Goal: Information Seeking & Learning: Learn about a topic

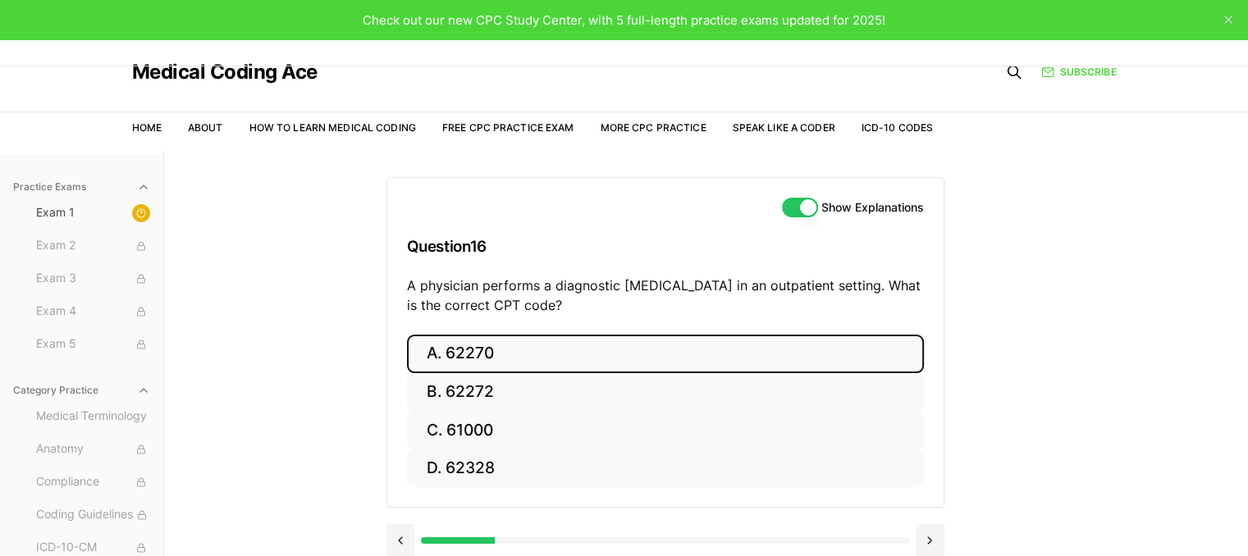
click at [473, 355] on button "A. 62270" at bounding box center [665, 354] width 517 height 39
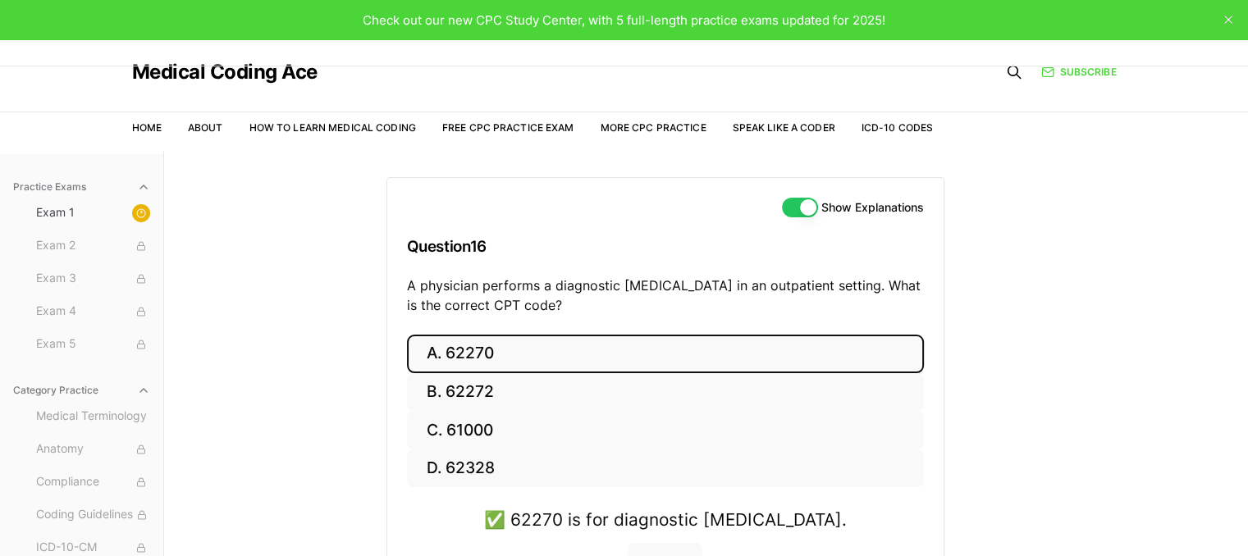
scroll to position [151, 0]
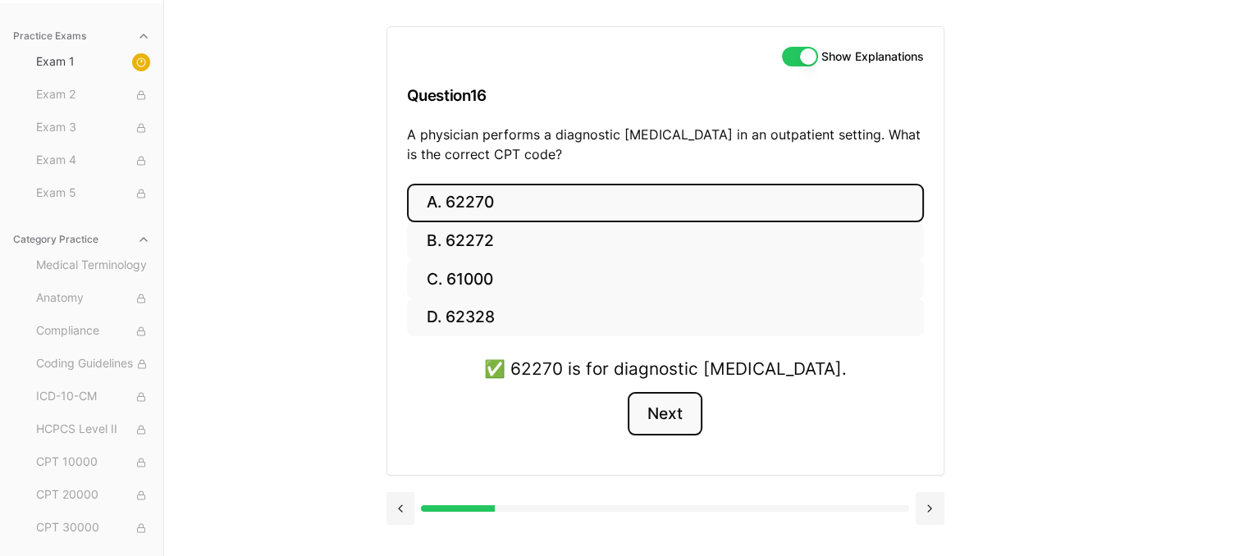
click at [654, 419] on button "Next" at bounding box center [665, 414] width 75 height 44
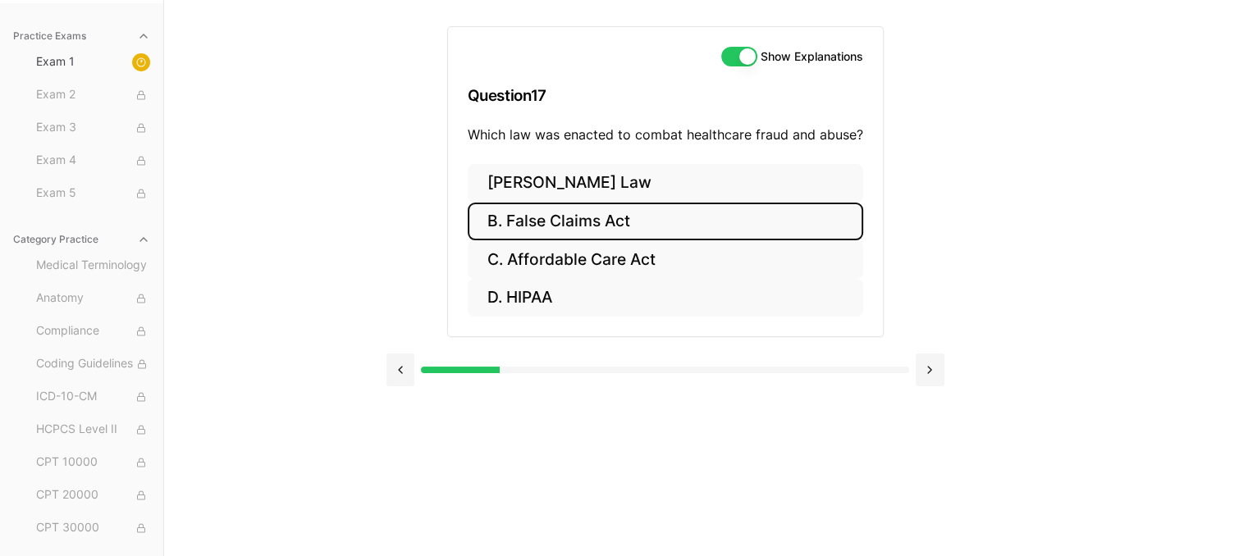
click at [548, 218] on button "B. False Claims Act" at bounding box center [666, 222] width 396 height 39
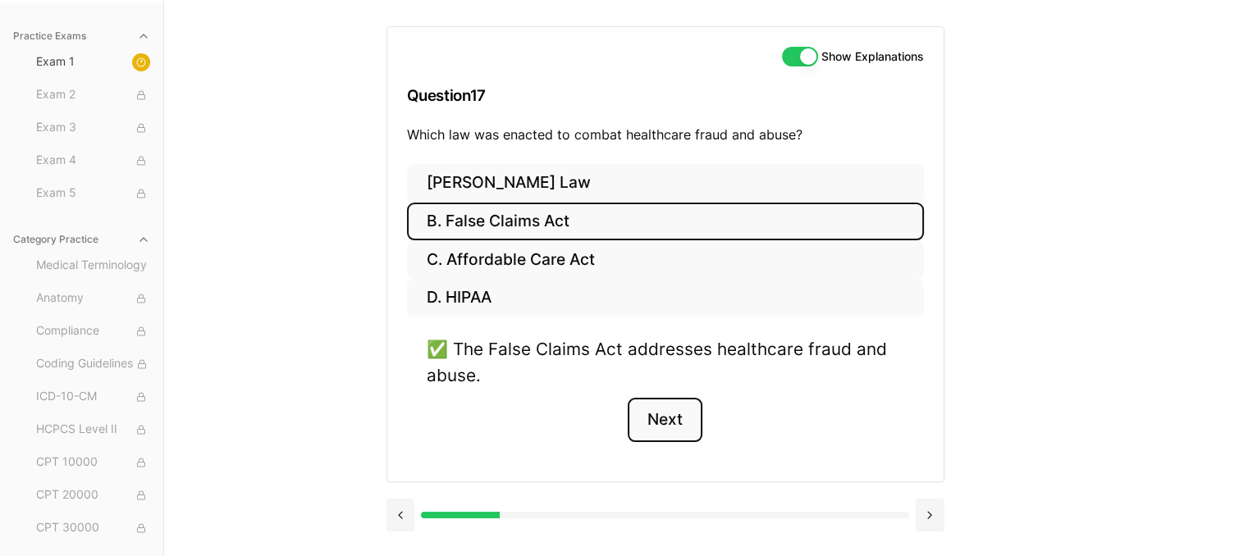
click at [662, 418] on button "Next" at bounding box center [665, 420] width 75 height 44
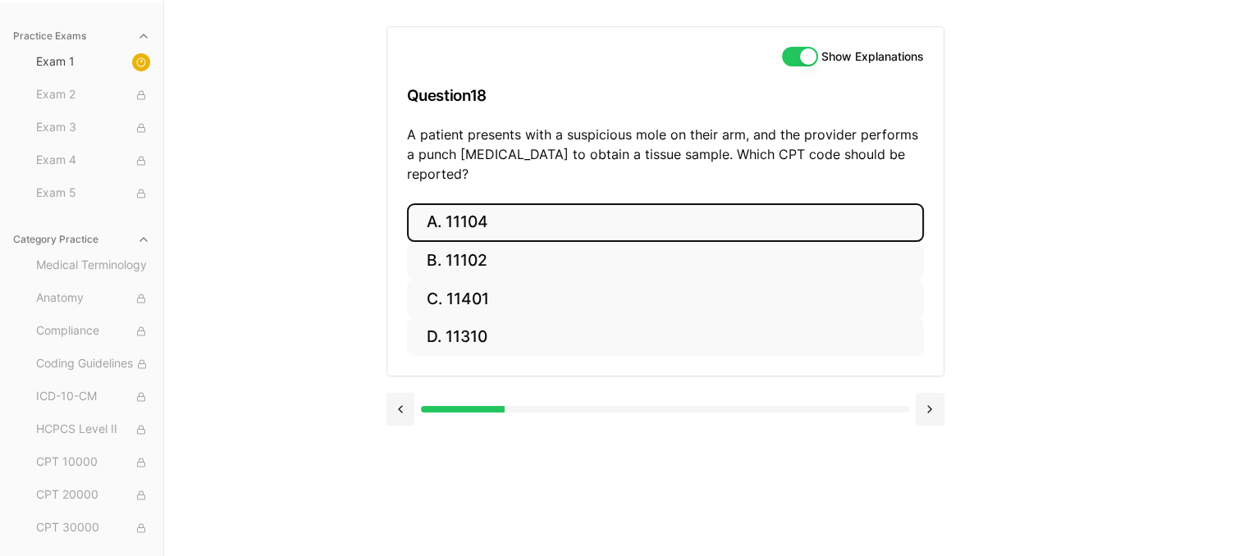
click at [451, 204] on button "A. 11104" at bounding box center [665, 223] width 517 height 39
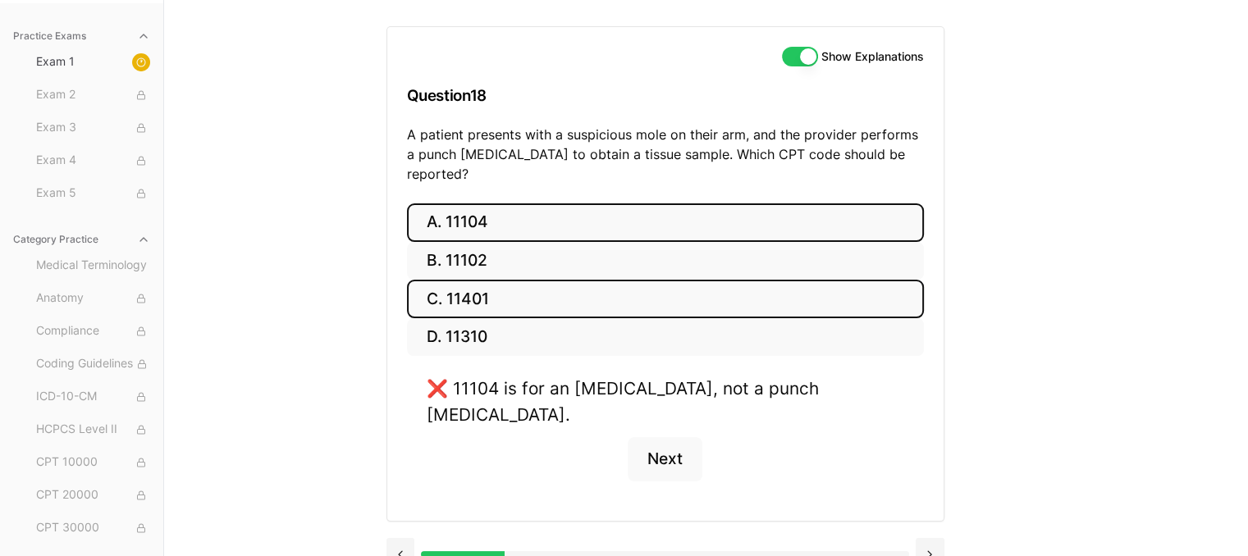
click at [462, 280] on button "C. 11401" at bounding box center [665, 299] width 517 height 39
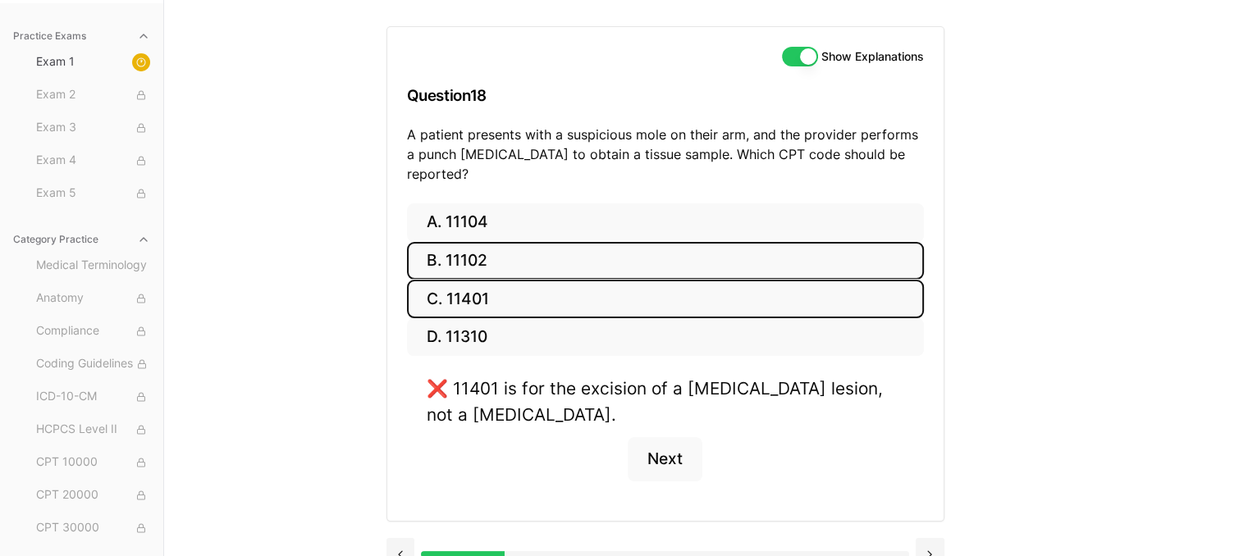
click at [472, 245] on button "B. 11102" at bounding box center [665, 261] width 517 height 39
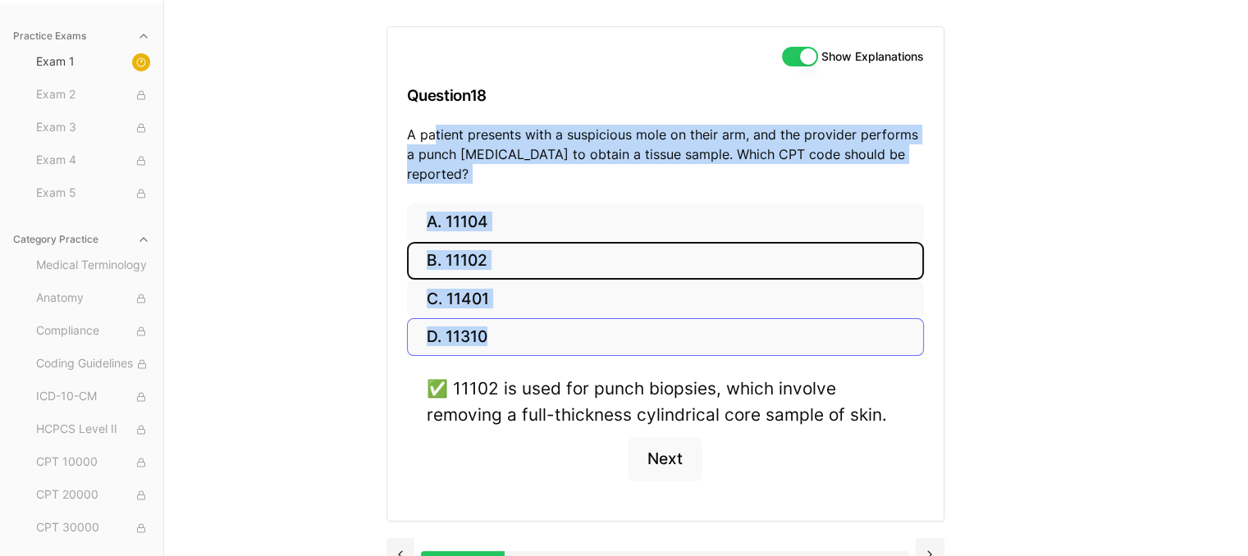
drag, startPoint x: 431, startPoint y: 136, endPoint x: 569, endPoint y: 306, distance: 218.8
click at [569, 306] on div "Show Explanations Question 18 A patient presents with a suspicious mole on thei…" at bounding box center [666, 274] width 558 height 496
drag, startPoint x: 414, startPoint y: 131, endPoint x: 513, endPoint y: 305, distance: 200.7
click at [513, 305] on div "Show Explanations Question 18 A patient presents with a suspicious mole on thei…" at bounding box center [666, 274] width 558 height 496
copy div "patient presents with a suspicious mole on their arm, and the provider performs…"
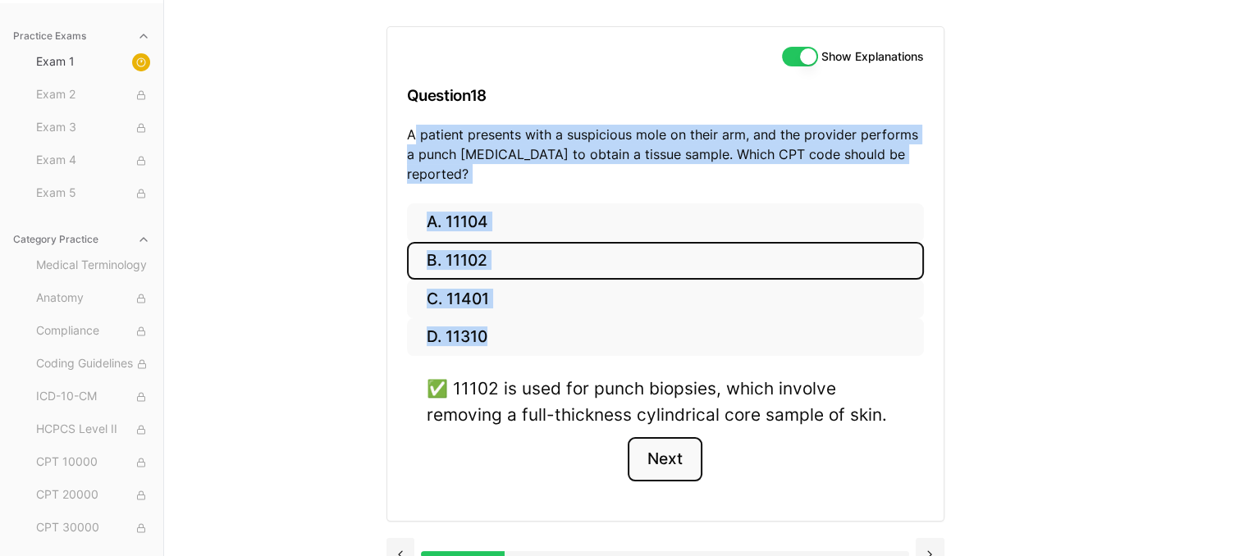
click at [676, 440] on button "Next" at bounding box center [665, 459] width 75 height 44
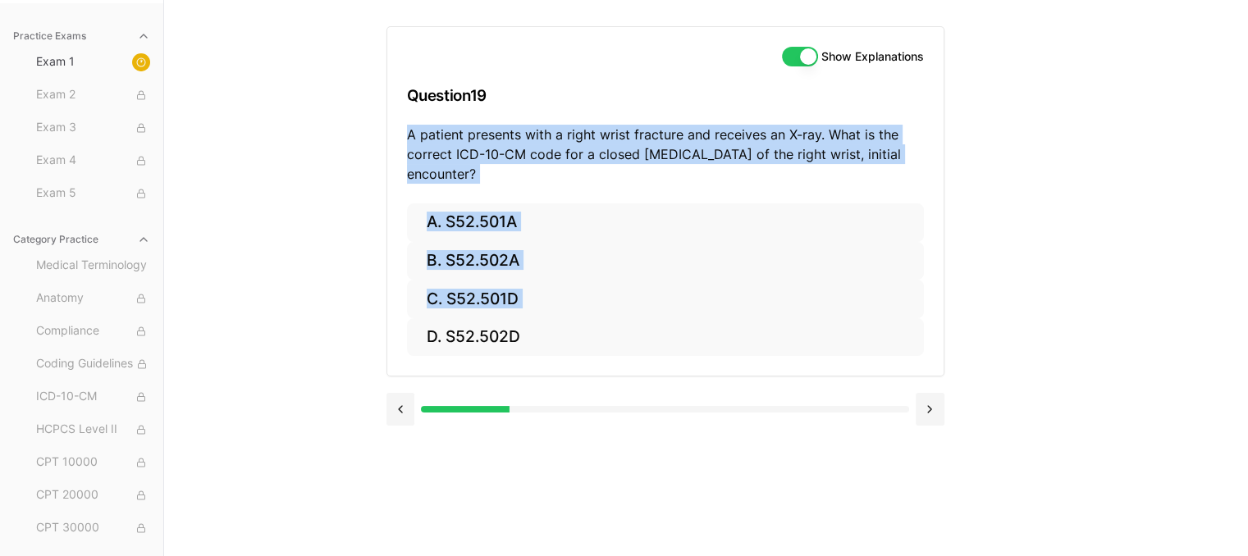
click at [998, 280] on div "Show Explanations Question 19 A patient presents with a right wrist fracture an…" at bounding box center [707, 278] width 640 height 556
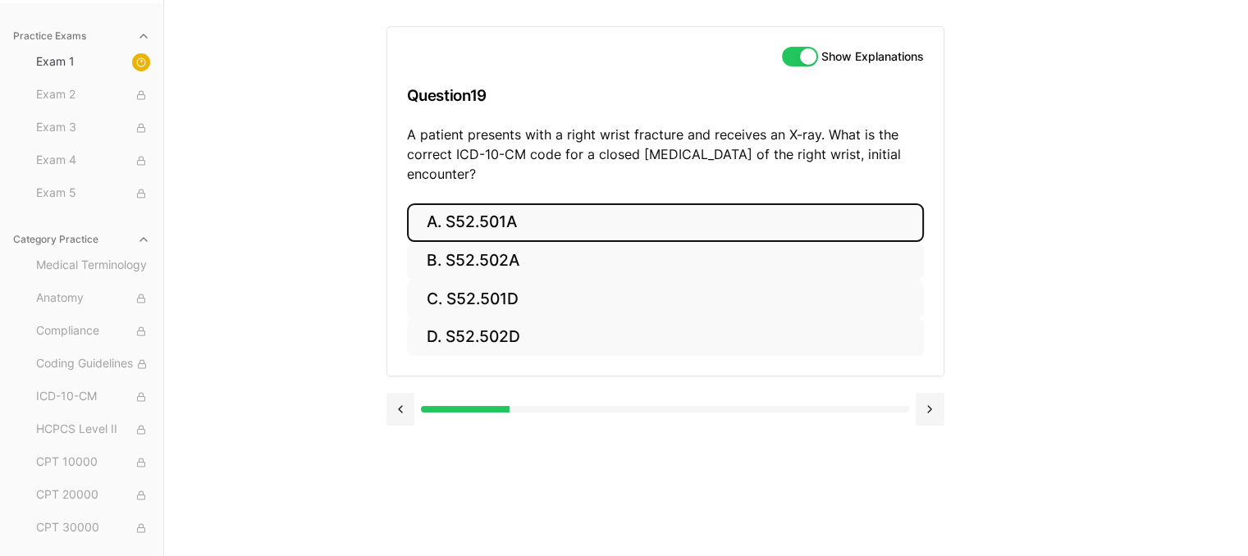
drag, startPoint x: 998, startPoint y: 280, endPoint x: 479, endPoint y: 221, distance: 522.9
click at [479, 221] on button "A. S52.501A" at bounding box center [665, 223] width 517 height 39
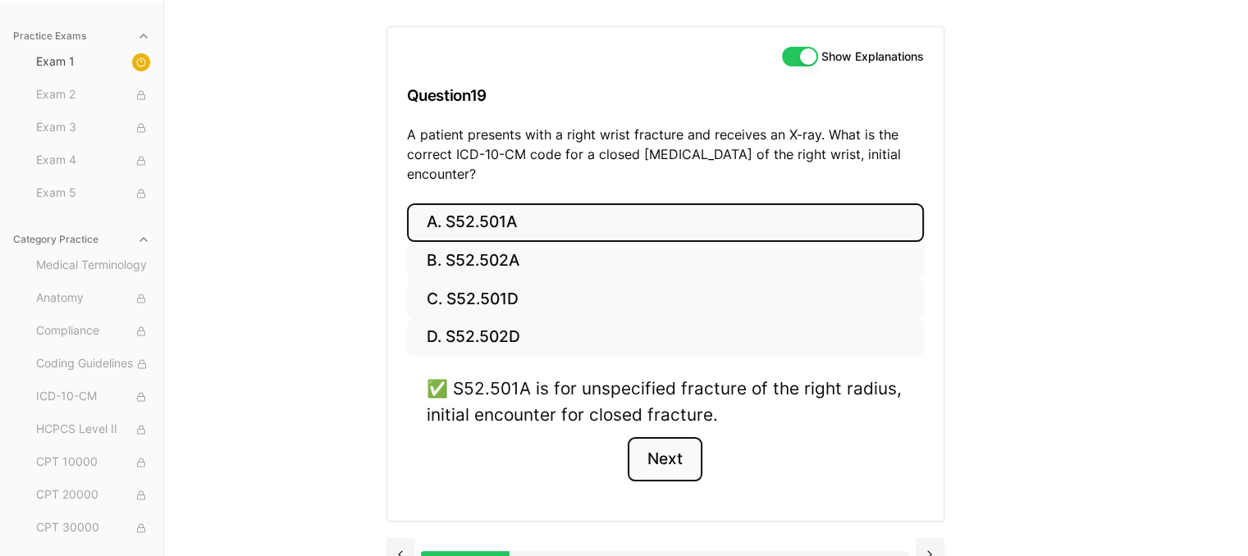
click at [662, 463] on button "Next" at bounding box center [665, 459] width 75 height 44
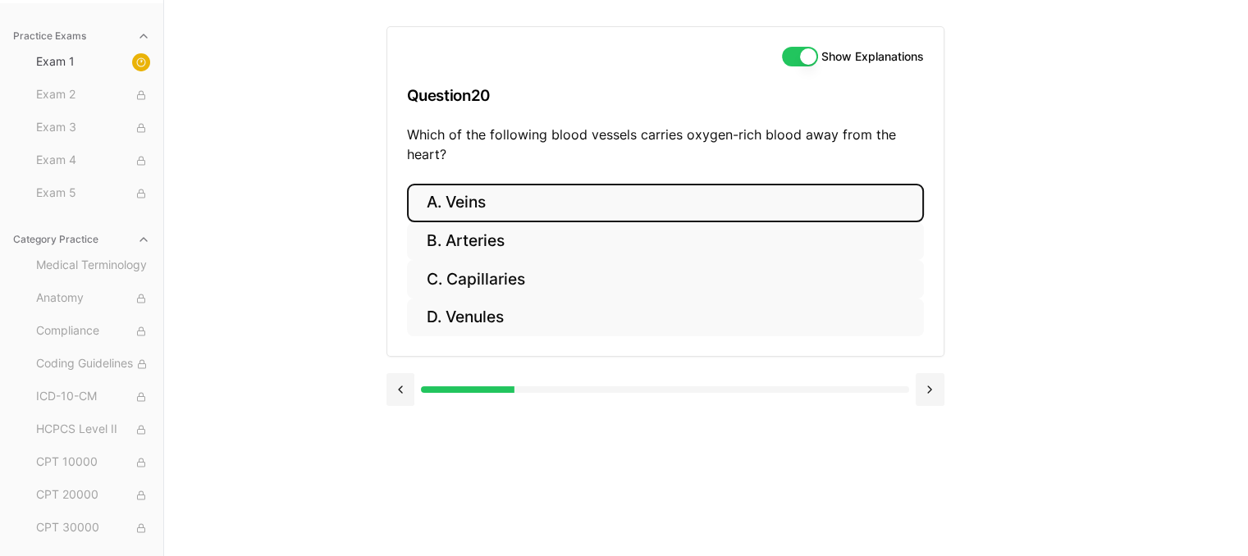
click at [469, 198] on button "A. Veins" at bounding box center [665, 203] width 517 height 39
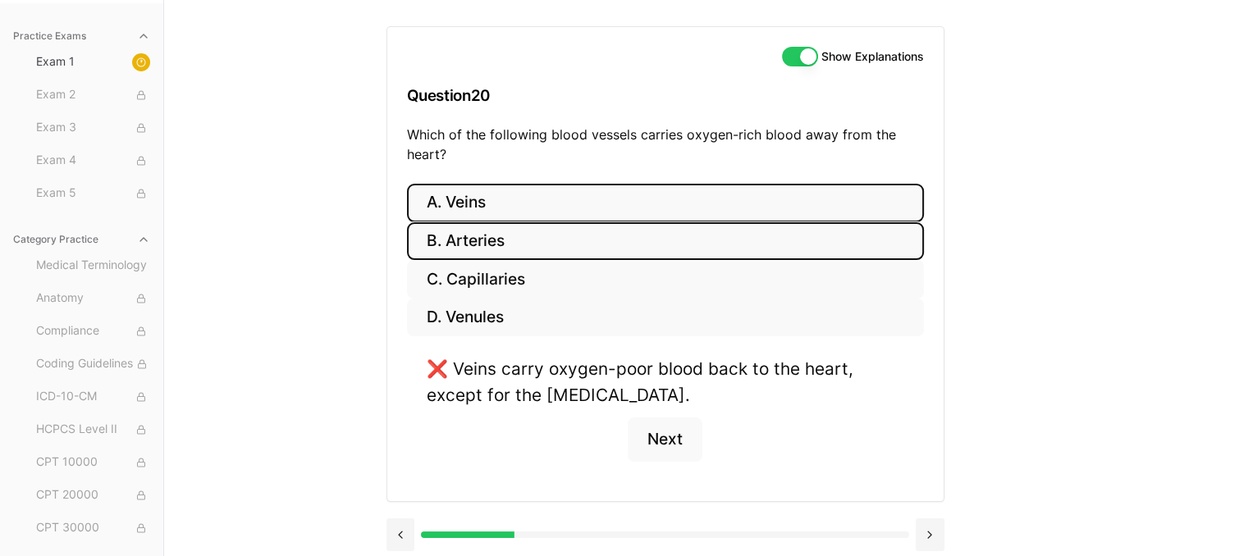
click at [468, 244] on button "B. Arteries" at bounding box center [665, 241] width 517 height 39
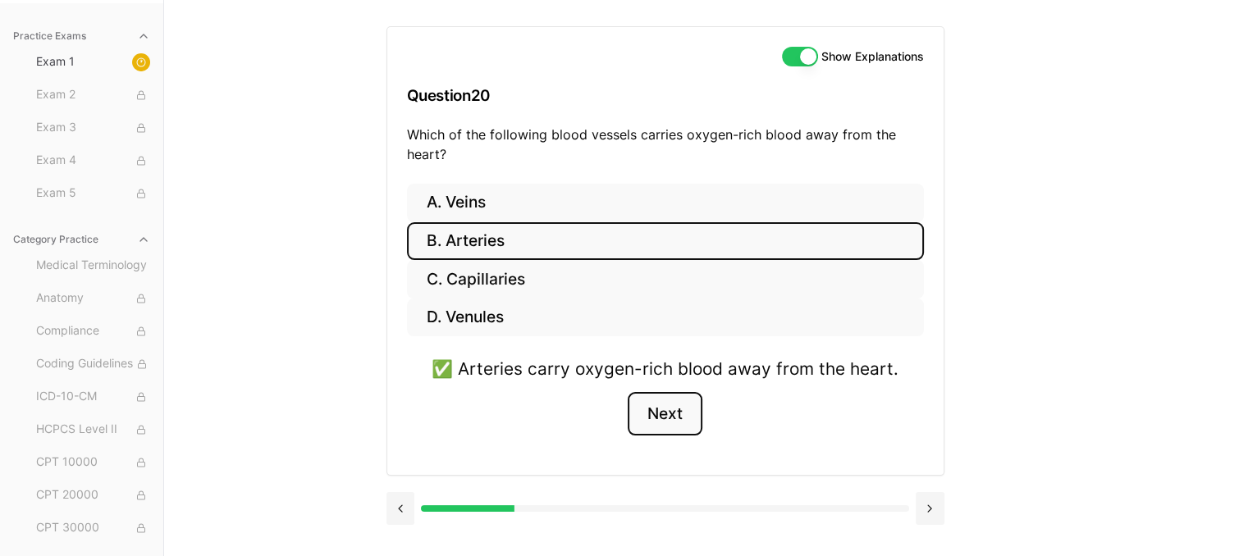
click at [670, 410] on button "Next" at bounding box center [665, 414] width 75 height 44
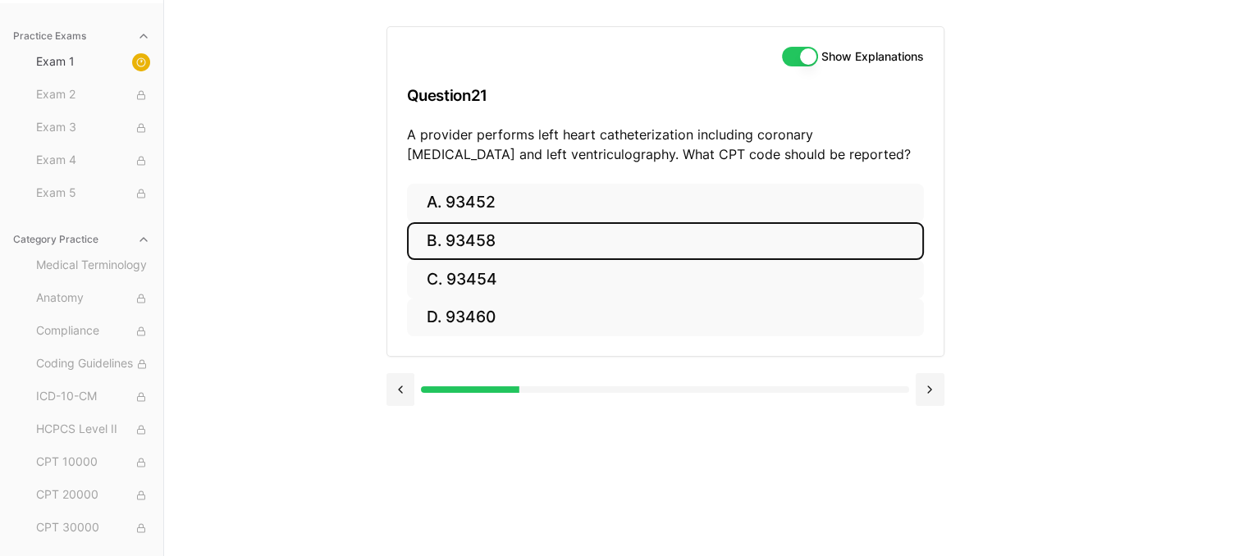
click at [493, 237] on button "B. 93458" at bounding box center [665, 241] width 517 height 39
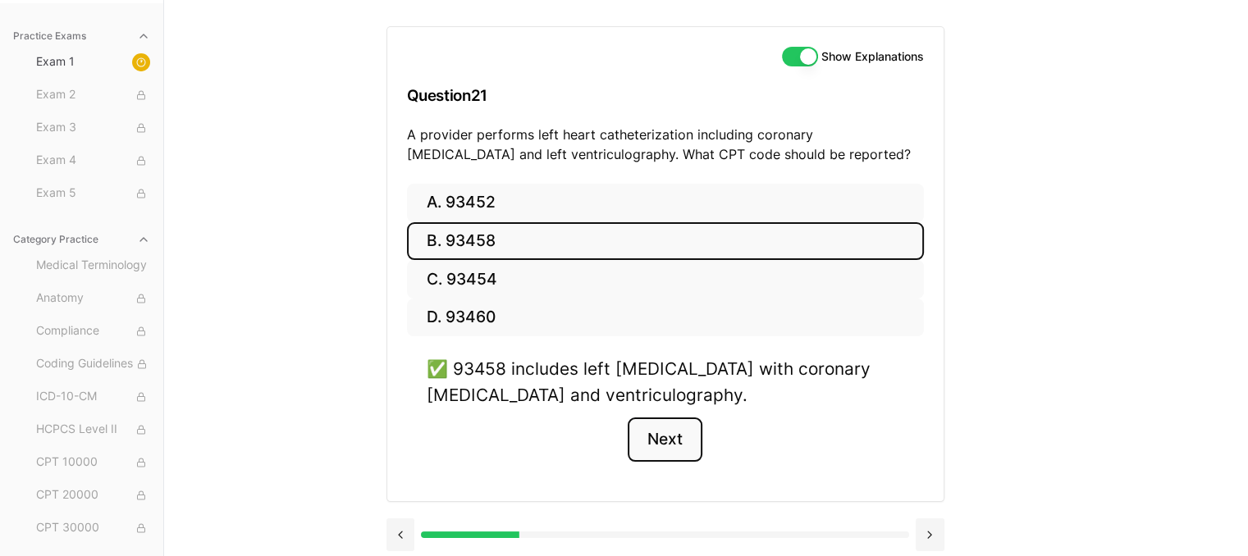
click at [666, 440] on button "Next" at bounding box center [665, 440] width 75 height 44
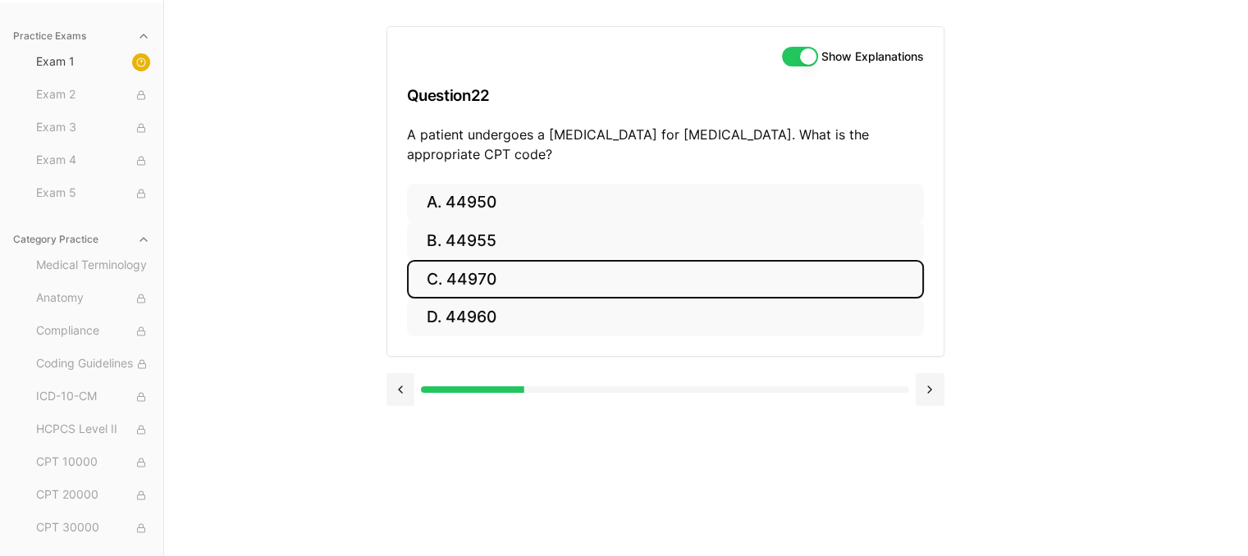
click at [460, 275] on button "C. 44970" at bounding box center [665, 279] width 517 height 39
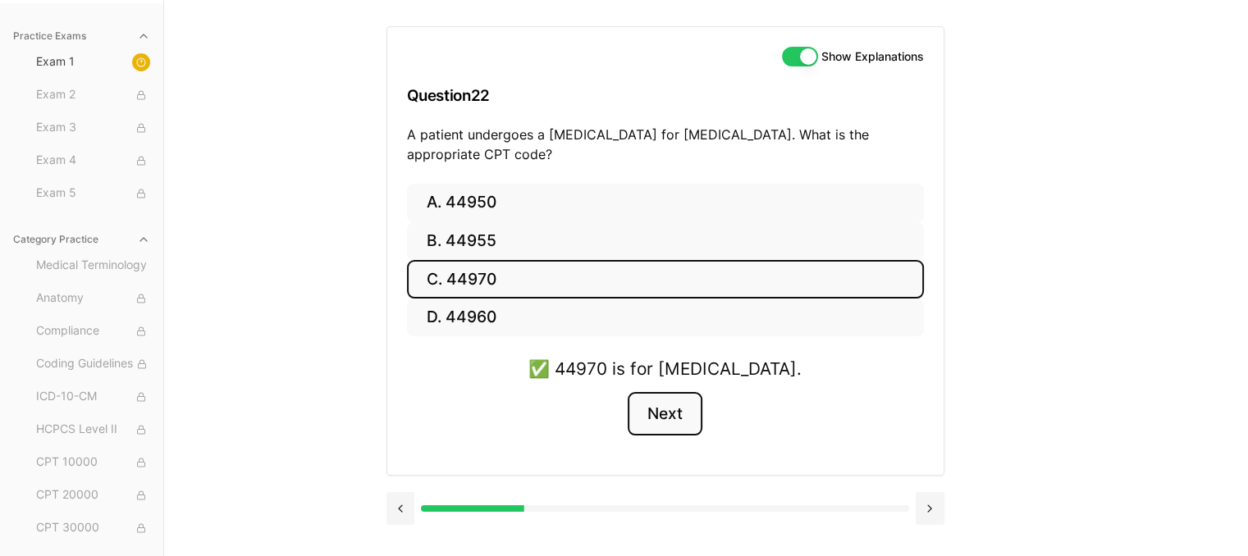
click at [653, 414] on button "Next" at bounding box center [665, 414] width 75 height 44
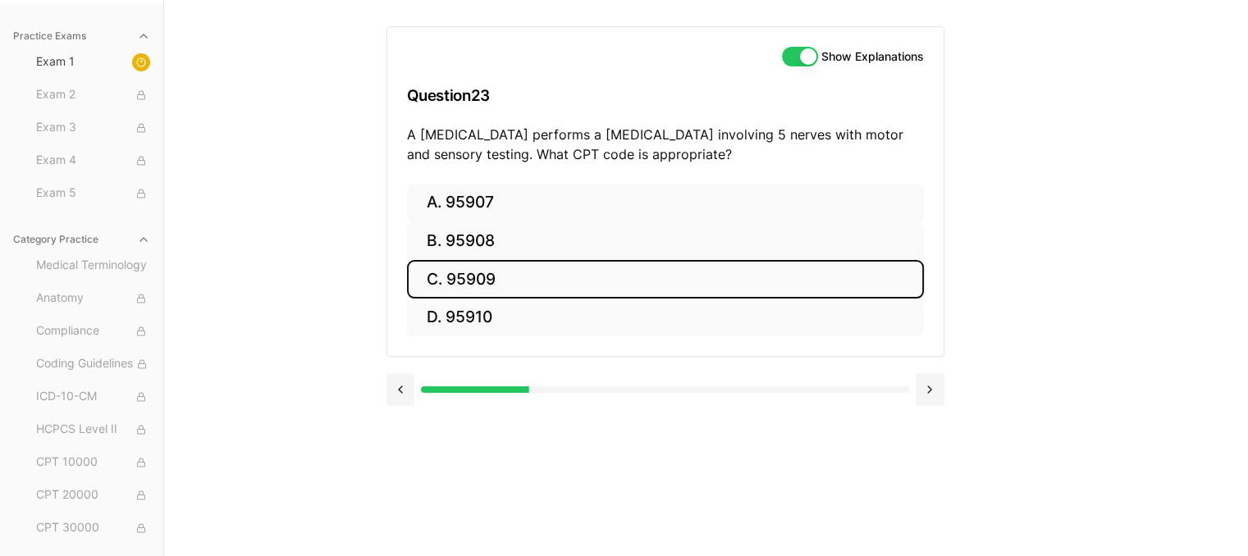
click at [496, 273] on button "C. 95909" at bounding box center [665, 279] width 517 height 39
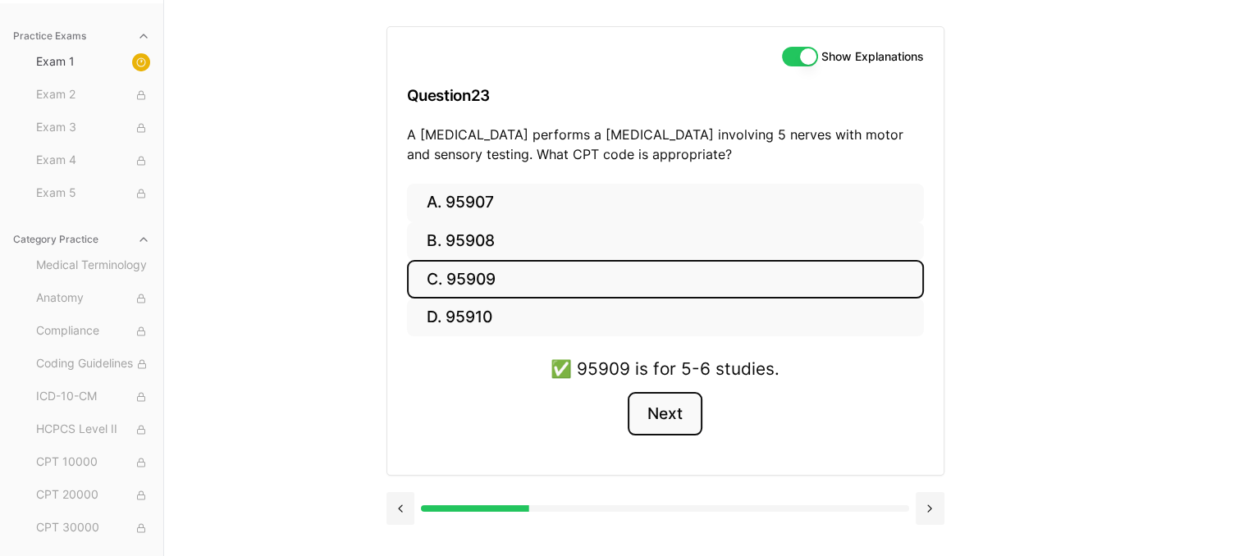
click at [663, 410] on button "Next" at bounding box center [665, 414] width 75 height 44
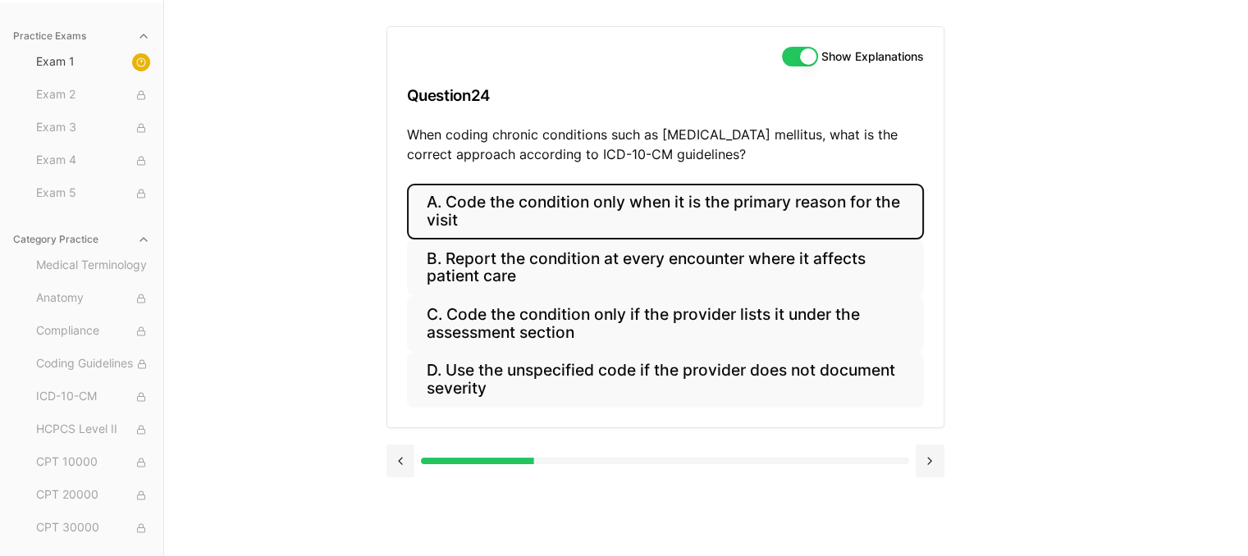
click at [627, 195] on button "A. Code the condition only when it is the primary reason for the visit" at bounding box center [665, 212] width 517 height 56
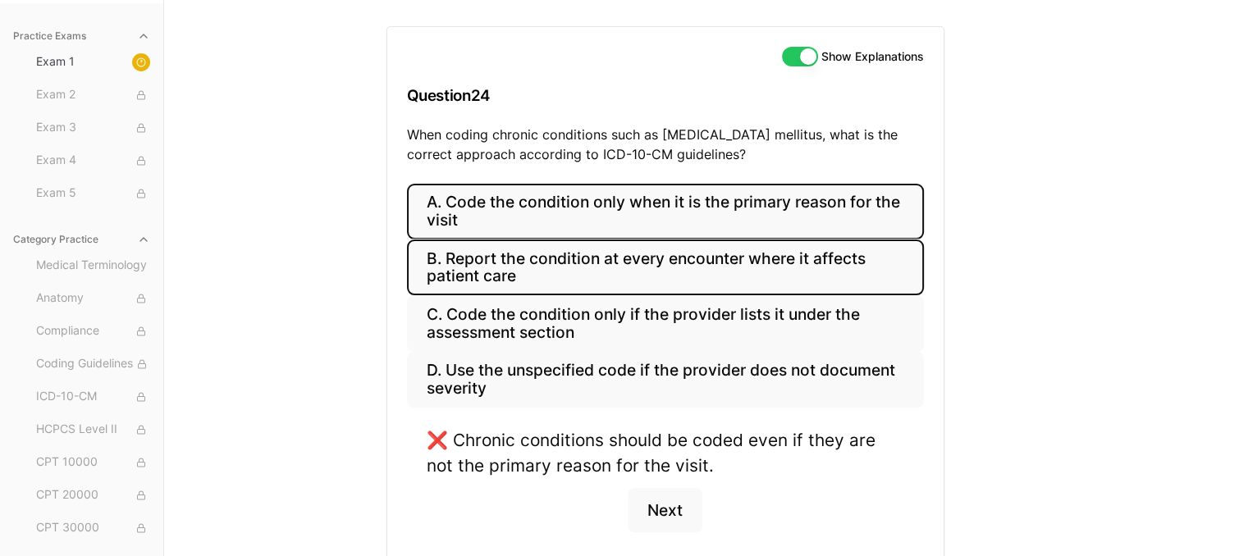
click at [630, 267] on button "B. Report the condition at every encounter where it affects patient care" at bounding box center [665, 268] width 517 height 56
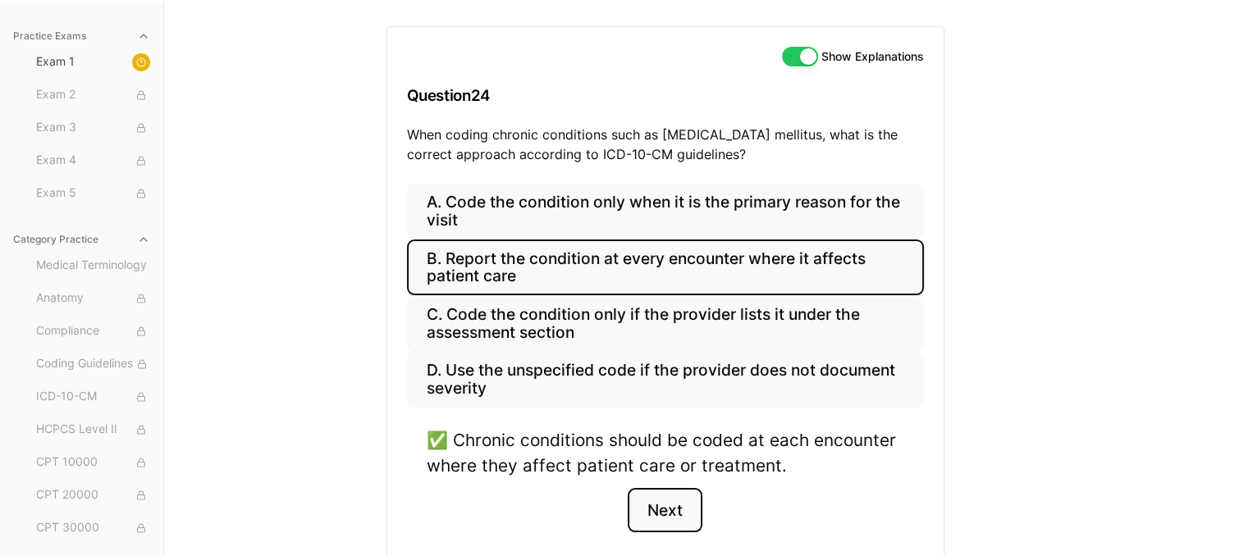
click at [669, 506] on button "Next" at bounding box center [665, 510] width 75 height 44
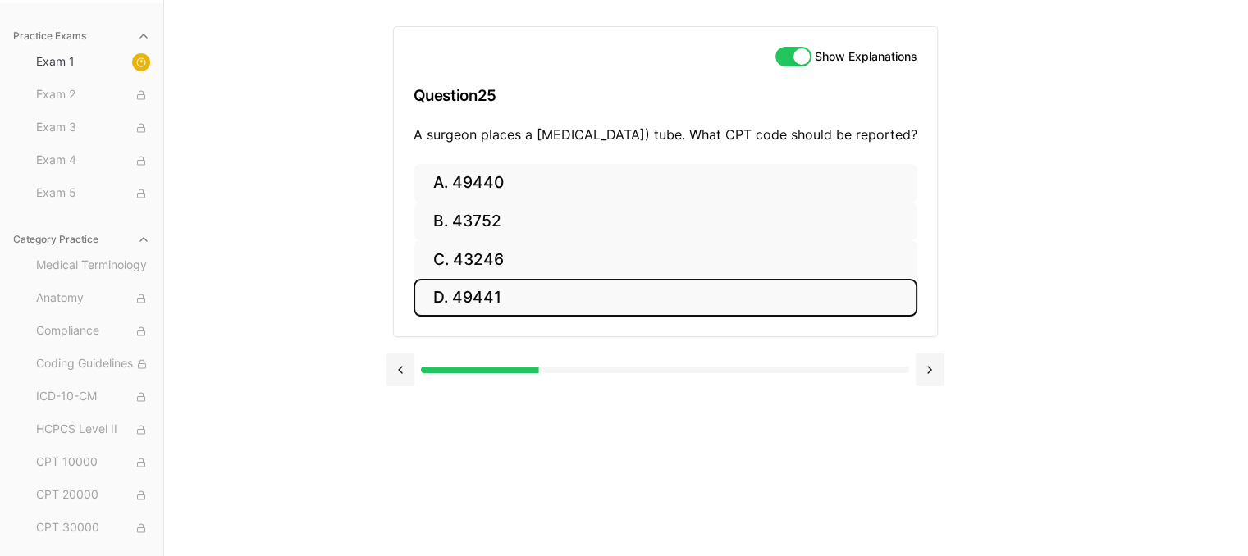
click at [458, 316] on button "D. 49441" at bounding box center [666, 298] width 504 height 39
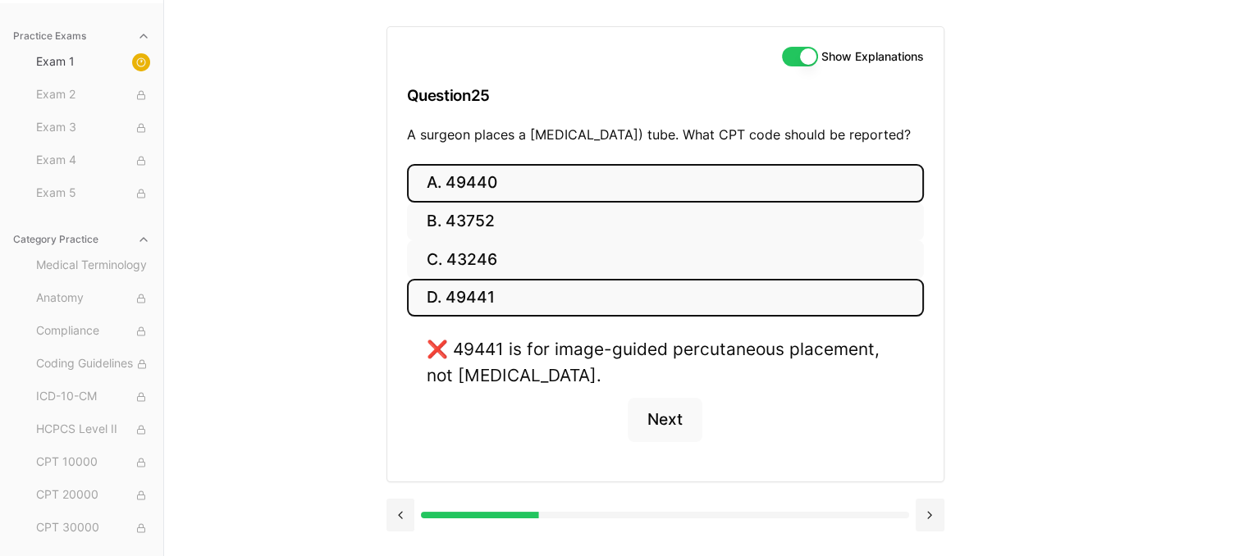
click at [456, 203] on button "A. 49440" at bounding box center [665, 183] width 517 height 39
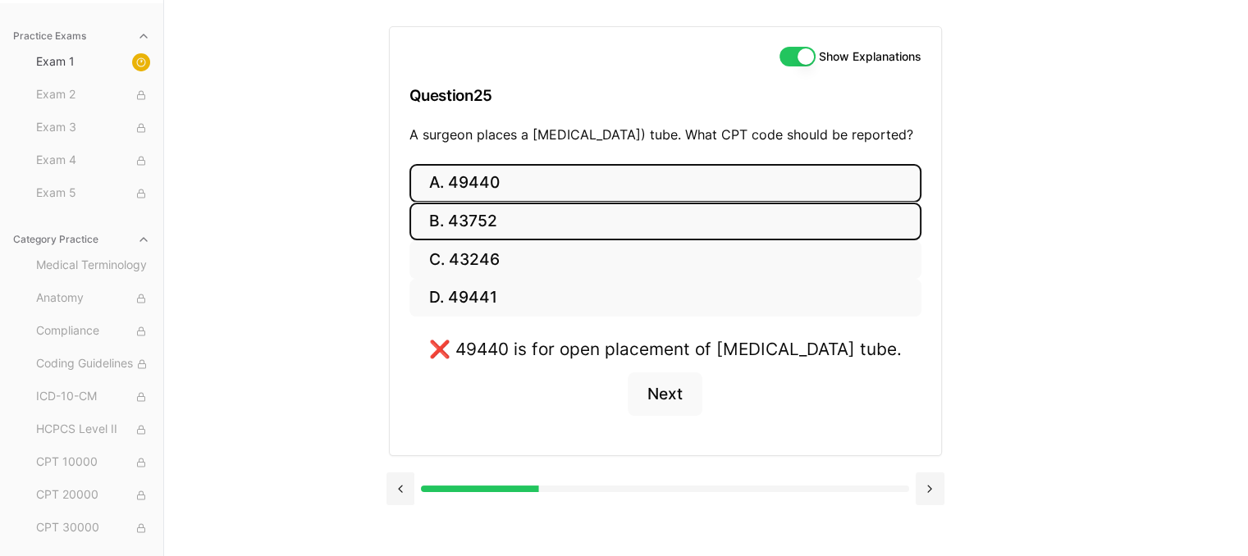
click at [465, 241] on button "B. 43752" at bounding box center [666, 222] width 512 height 39
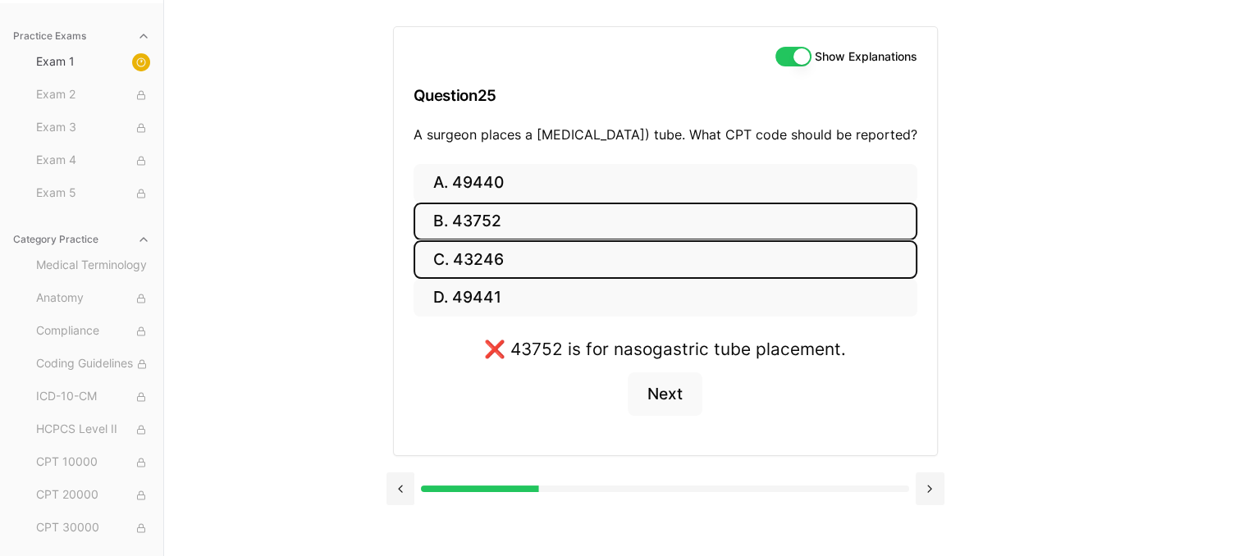
click at [466, 273] on button "C. 43246" at bounding box center [666, 259] width 504 height 39
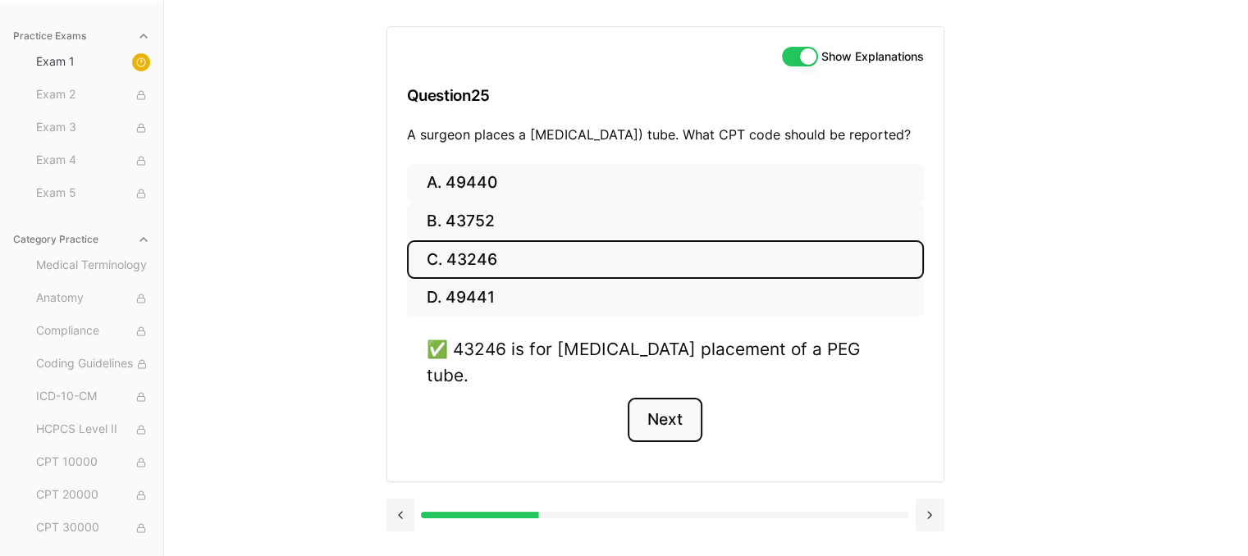
click at [677, 414] on button "Next" at bounding box center [665, 420] width 75 height 44
